Goal: Information Seeking & Learning: Learn about a topic

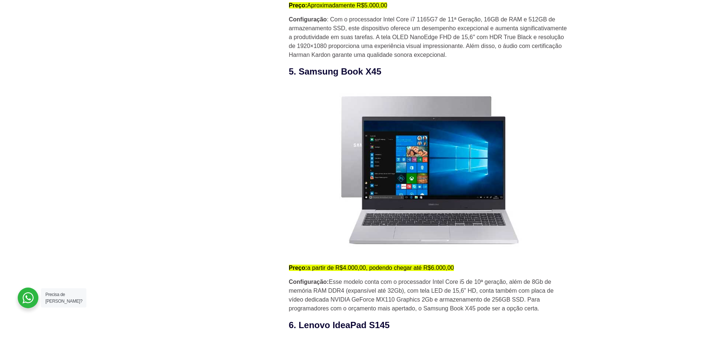
scroll to position [1897, 0]
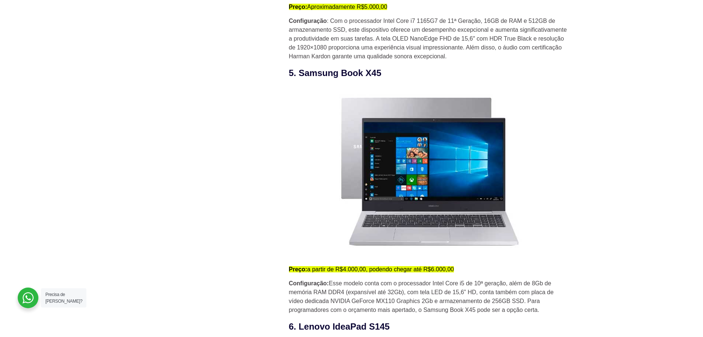
click at [331, 77] on h3 "5. Samsung Book X45" at bounding box center [429, 72] width 281 height 13
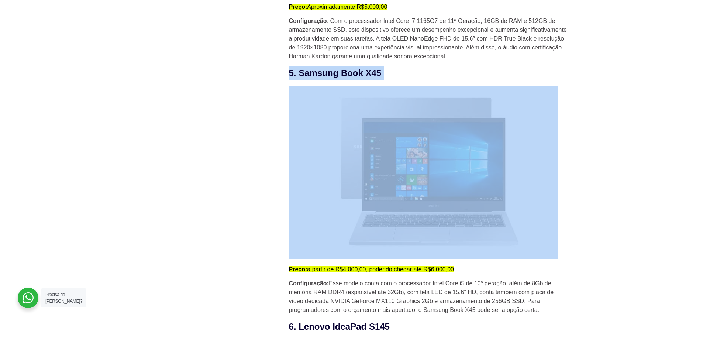
click at [331, 77] on h3 "5. Samsung Book X45" at bounding box center [429, 72] width 281 height 13
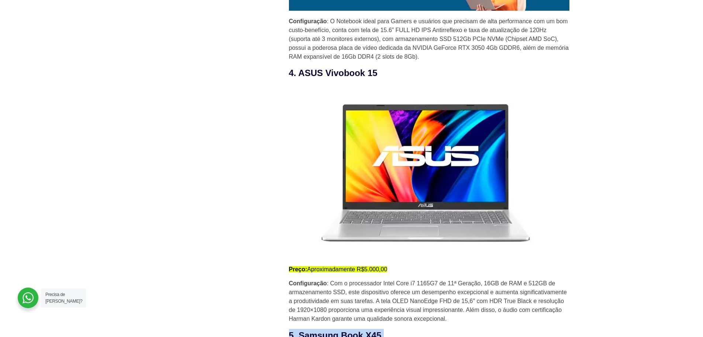
scroll to position [1641, 0]
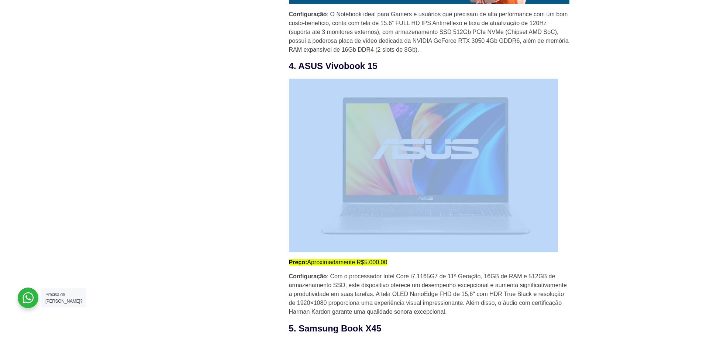
drag, startPoint x: 377, startPoint y: 65, endPoint x: 308, endPoint y: 79, distance: 71.2
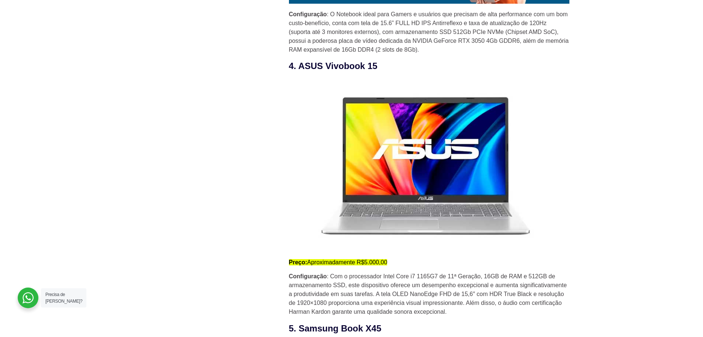
click at [354, 66] on h3 "4. ASUS Vivobook 15" at bounding box center [429, 65] width 281 height 13
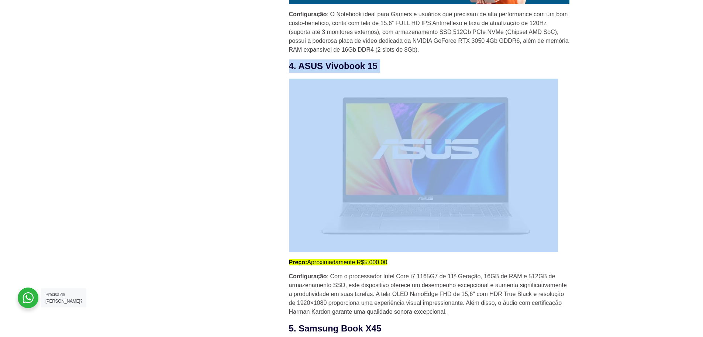
click at [354, 66] on h3 "4. ASUS Vivobook 15" at bounding box center [429, 65] width 281 height 13
click at [304, 66] on h3 "4. ASUS Vivobook 15" at bounding box center [429, 65] width 281 height 13
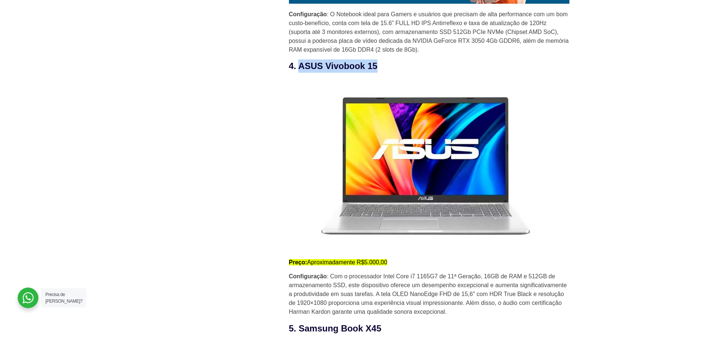
drag, startPoint x: 301, startPoint y: 64, endPoint x: 377, endPoint y: 68, distance: 76.1
click at [377, 68] on h3 "4. ASUS Vivobook 15" at bounding box center [429, 65] width 281 height 13
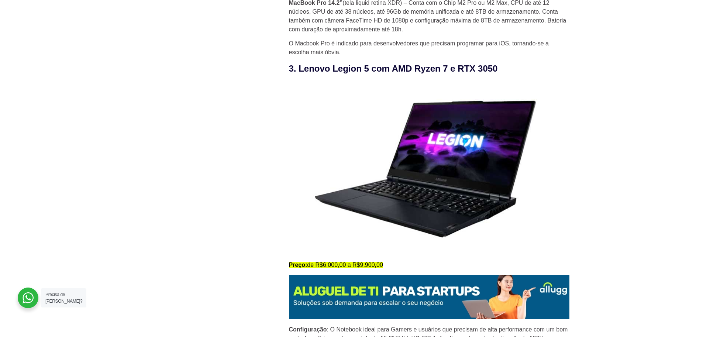
scroll to position [1324, 0]
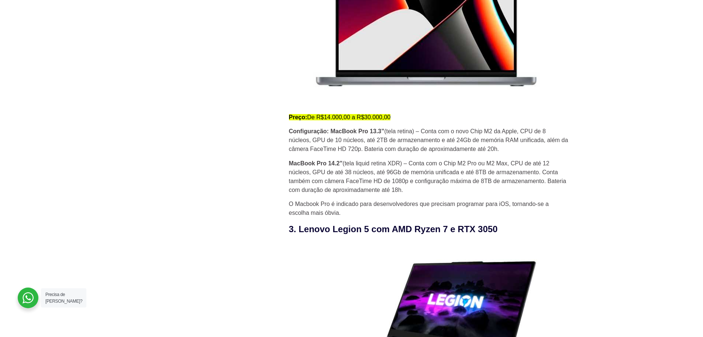
scroll to position [1669, 0]
